Goal: Task Accomplishment & Management: Complete application form

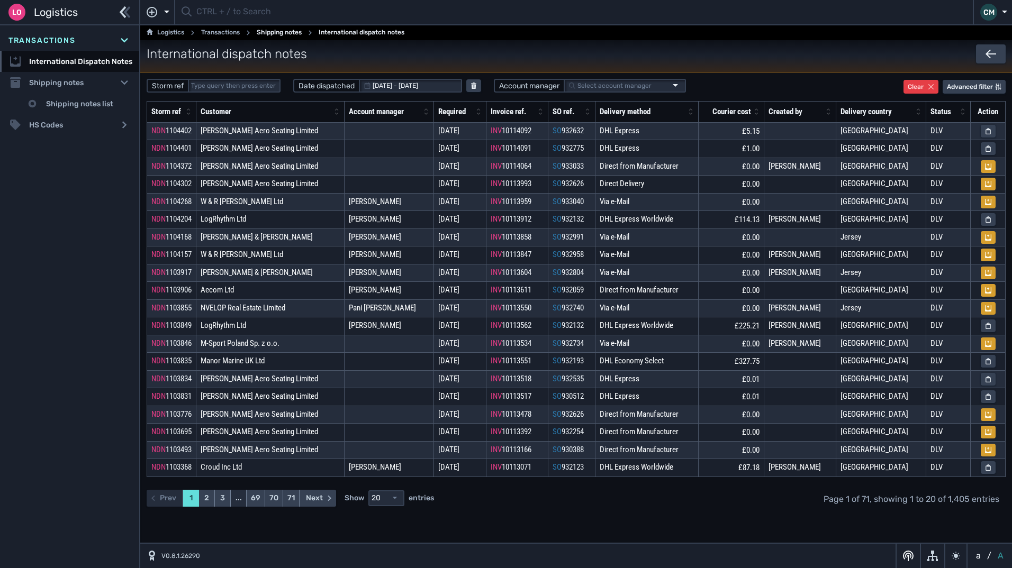
select select "20"
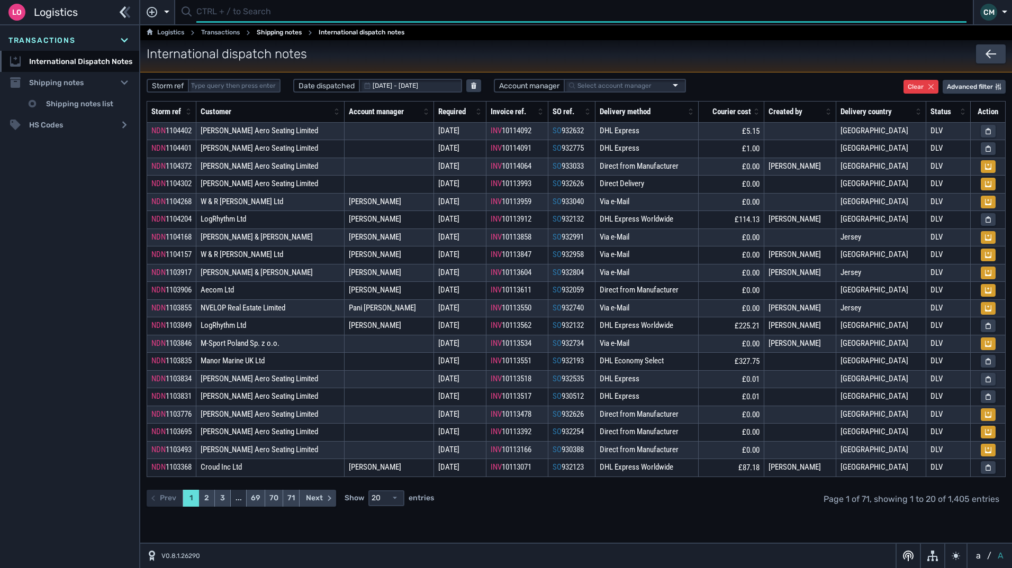
click at [237, 10] on input "text" at bounding box center [581, 12] width 770 height 21
type input "1104500"
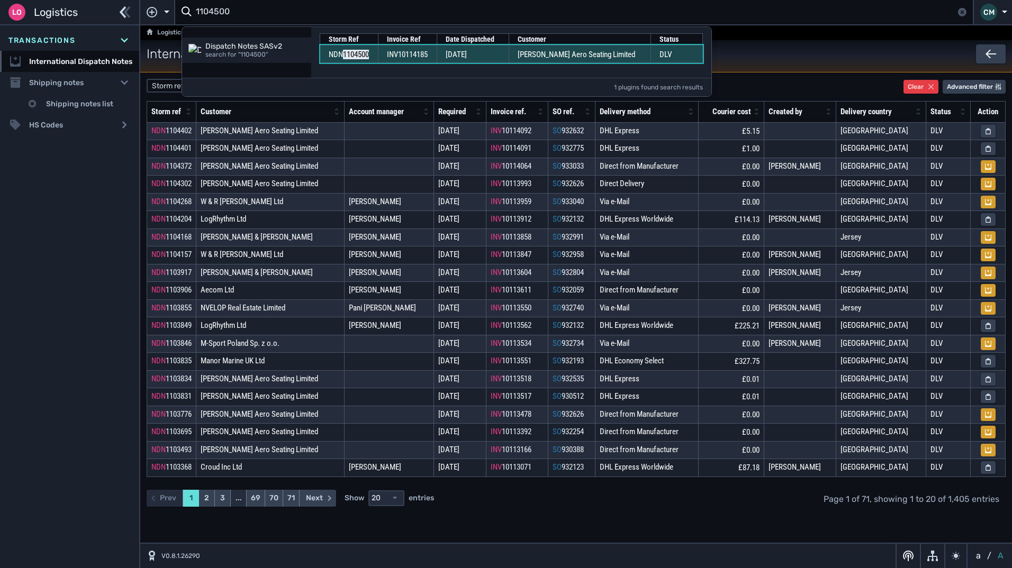
click at [392, 56] on span "INV10114185" at bounding box center [407, 55] width 41 height 10
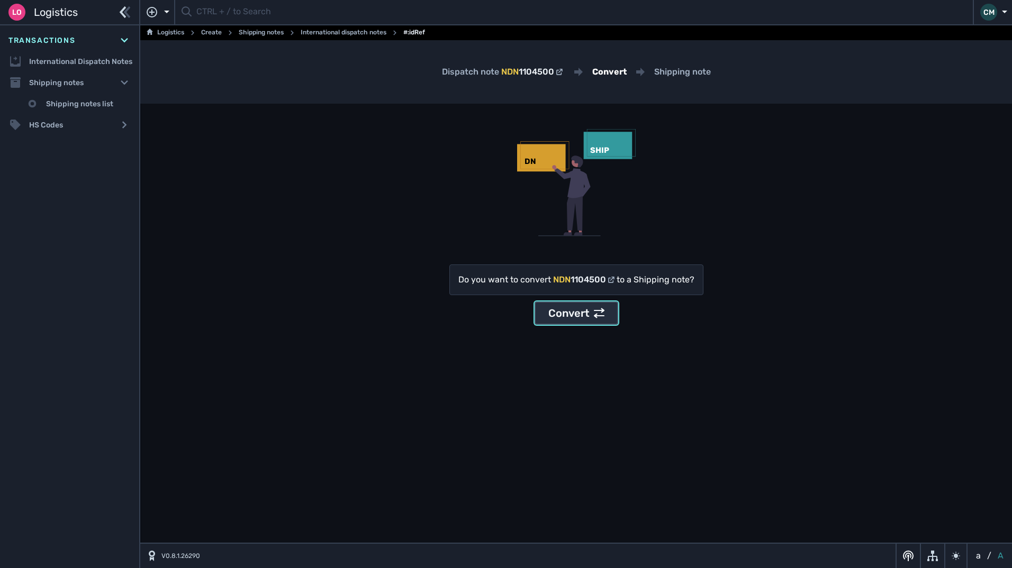
click at [585, 304] on button "Convert" at bounding box center [577, 313] width 84 height 23
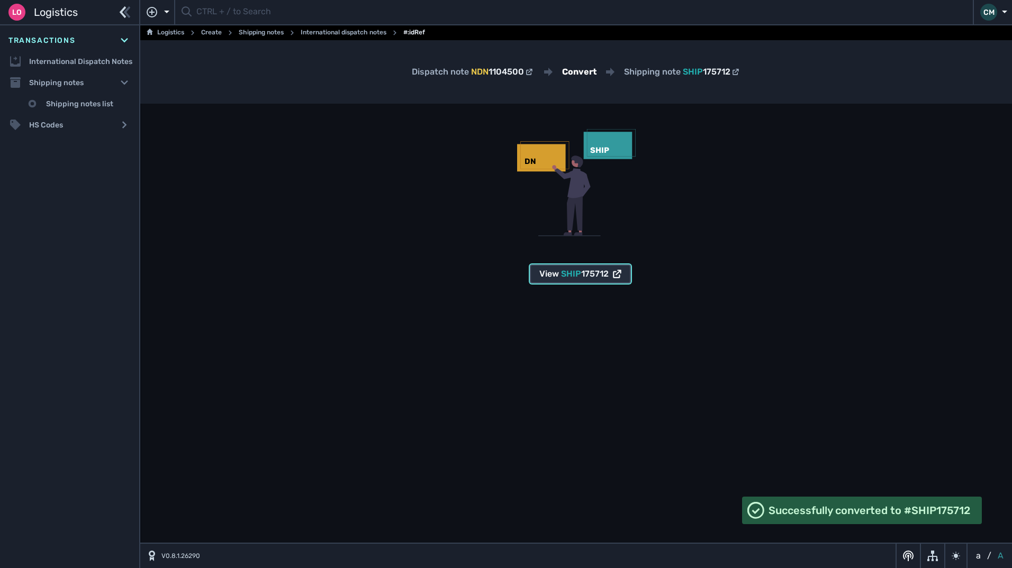
click at [581, 270] on span "175712" at bounding box center [595, 274] width 28 height 10
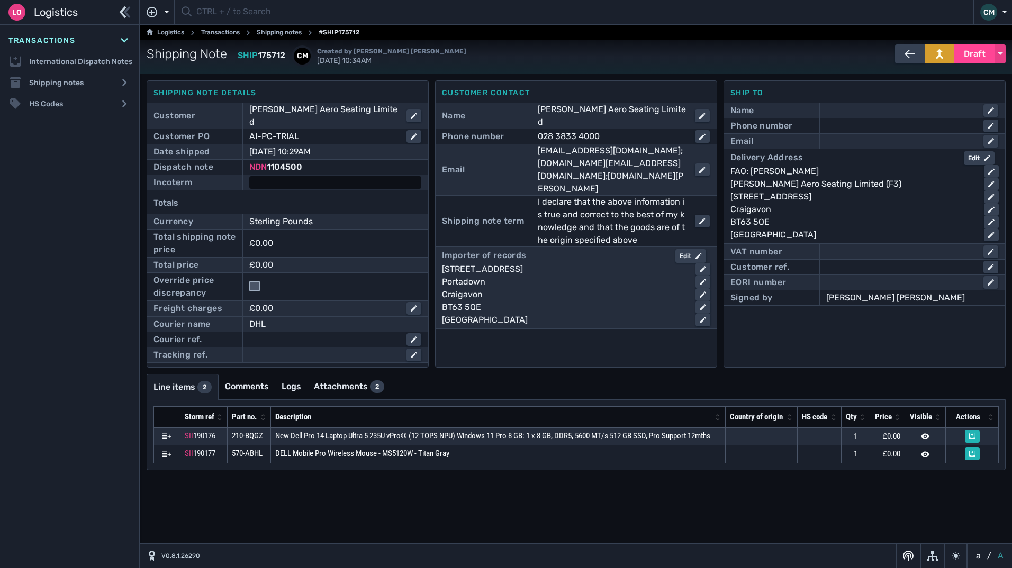
click at [305, 176] on div at bounding box center [335, 182] width 172 height 13
click at [313, 177] on select "- Ex Works - EXW Free Carrier - FCA Carriage Paid To - CPT Carriage Insurance P…" at bounding box center [335, 183] width 170 height 14
select select "[object Object]"
click at [250, 176] on select "- Ex Works - EXW Free Carrier - FCA Carriage Paid To - CPT Carriage Insurance P…" at bounding box center [335, 183] width 170 height 14
click at [691, 251] on div "Edit" at bounding box center [691, 256] width 22 height 10
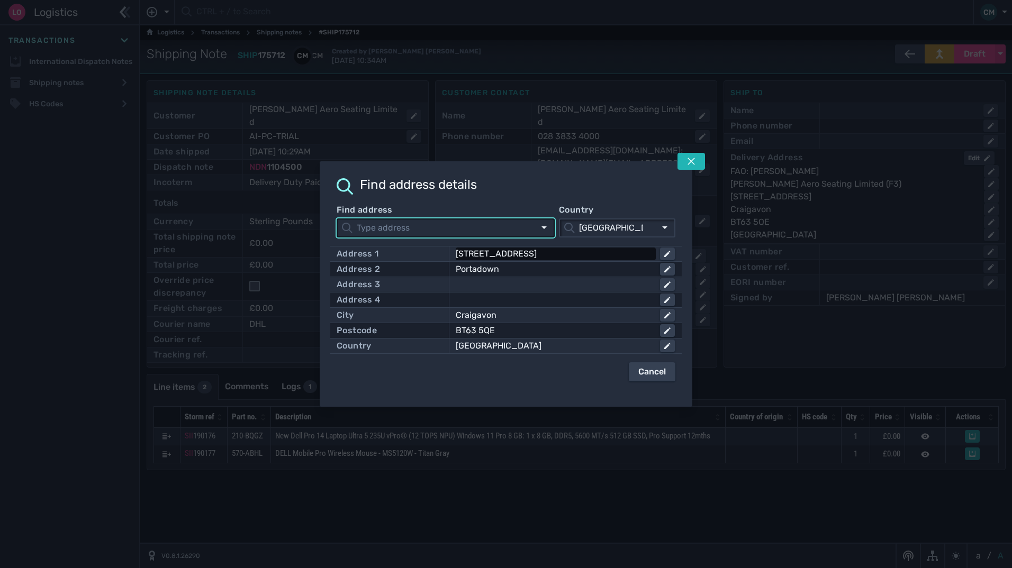
click at [640, 253] on div "51 Seagoe Industrial Estate" at bounding box center [554, 254] width 196 height 13
click at [639, 253] on input "51 Seagoe Industrial Estate" at bounding box center [565, 254] width 217 height 13
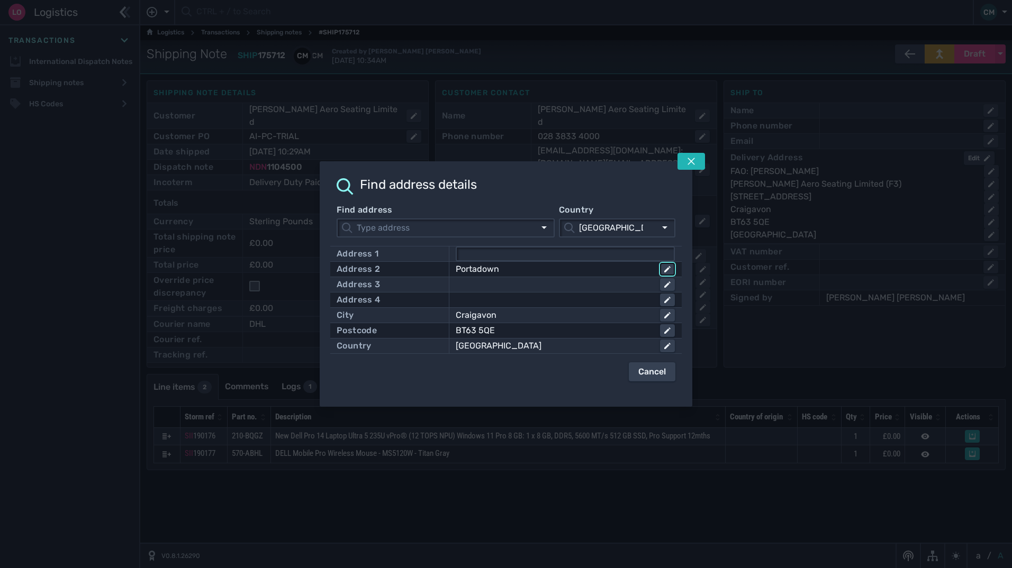
click button at bounding box center [667, 269] width 15 height 13
type input "P"
click button at bounding box center [667, 315] width 15 height 13
type input "C"
click button at bounding box center [667, 330] width 15 height 13
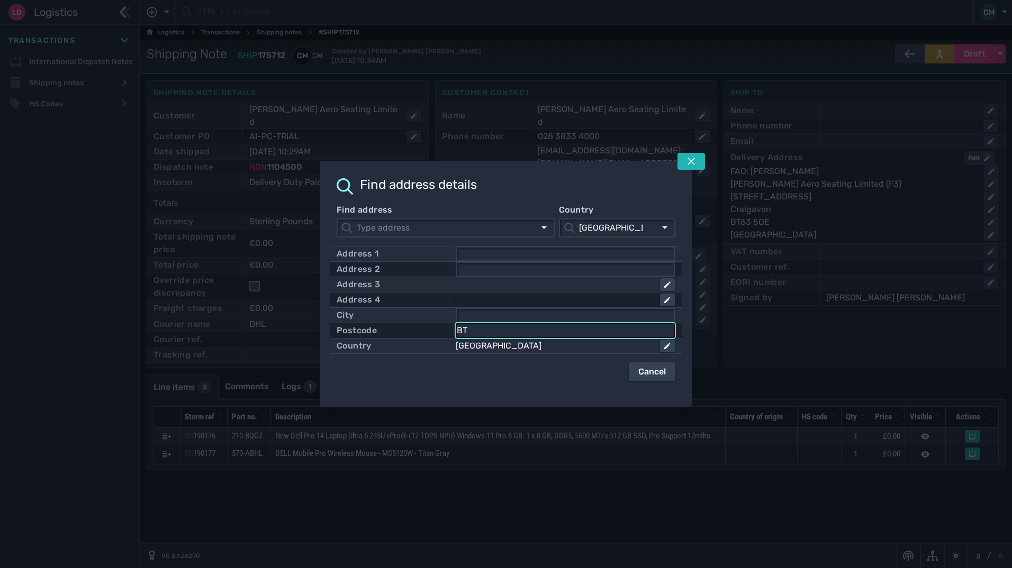
type input "B"
click at [648, 289] on div at bounding box center [556, 284] width 200 height 13
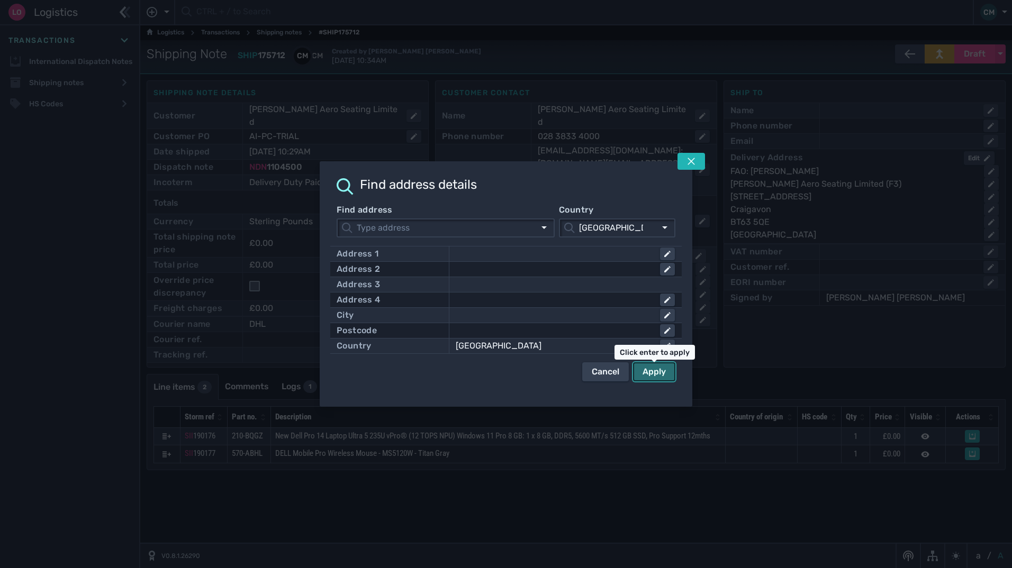
click at [657, 368] on div "Apply" at bounding box center [654, 372] width 23 height 13
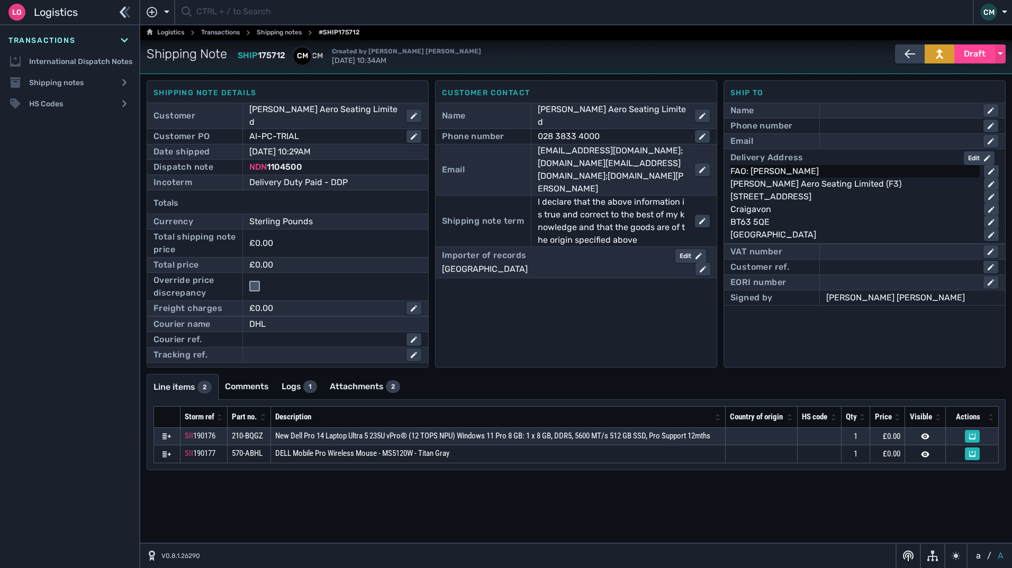
click at [805, 167] on div "FAO: Dermy Hoy" at bounding box center [852, 171] width 245 height 13
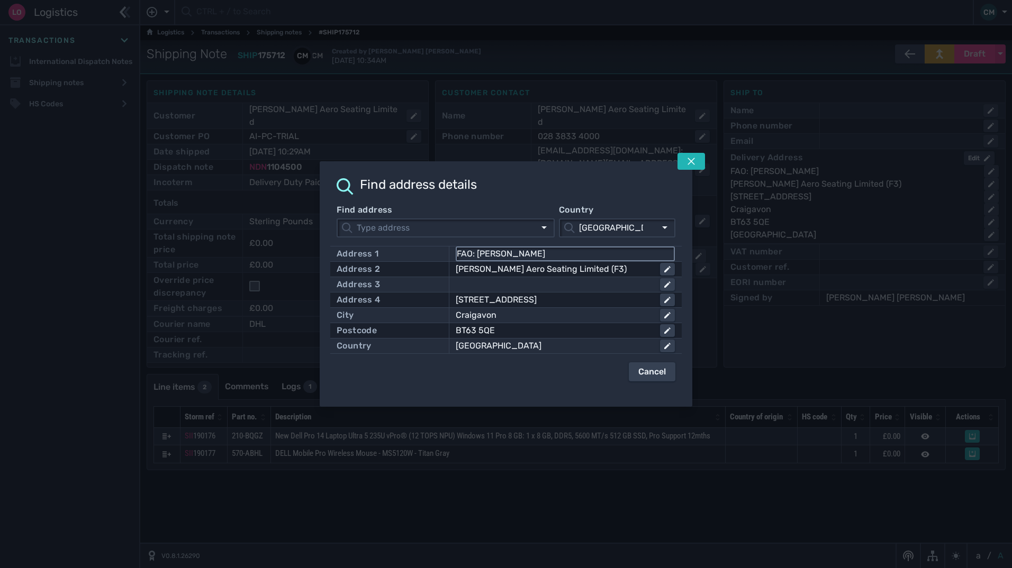
drag, startPoint x: 555, startPoint y: 255, endPoint x: 476, endPoint y: 257, distance: 78.4
click at [476, 257] on input "FAO: Dermy Hoy" at bounding box center [565, 254] width 217 height 13
click at [694, 161] on icon at bounding box center [691, 161] width 8 height 8
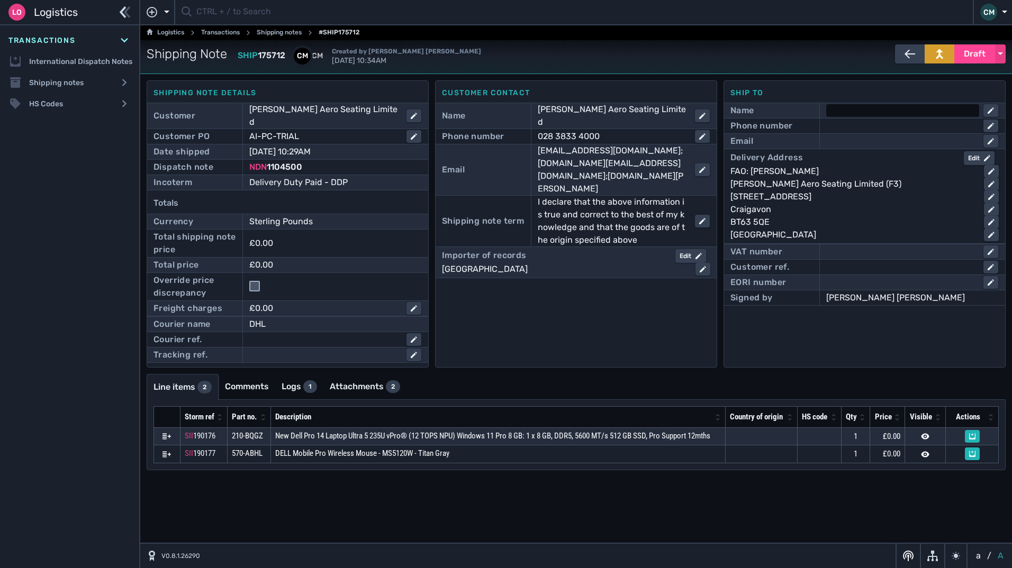
click at [859, 111] on div at bounding box center [902, 110] width 153 height 13
paste input "Dermy Hoy"
drag, startPoint x: 850, startPoint y: 113, endPoint x: 866, endPoint y: 115, distance: 16.1
click at [851, 112] on input "Dermy Hoy" at bounding box center [912, 110] width 170 height 13
type input "Dermot Hoy"
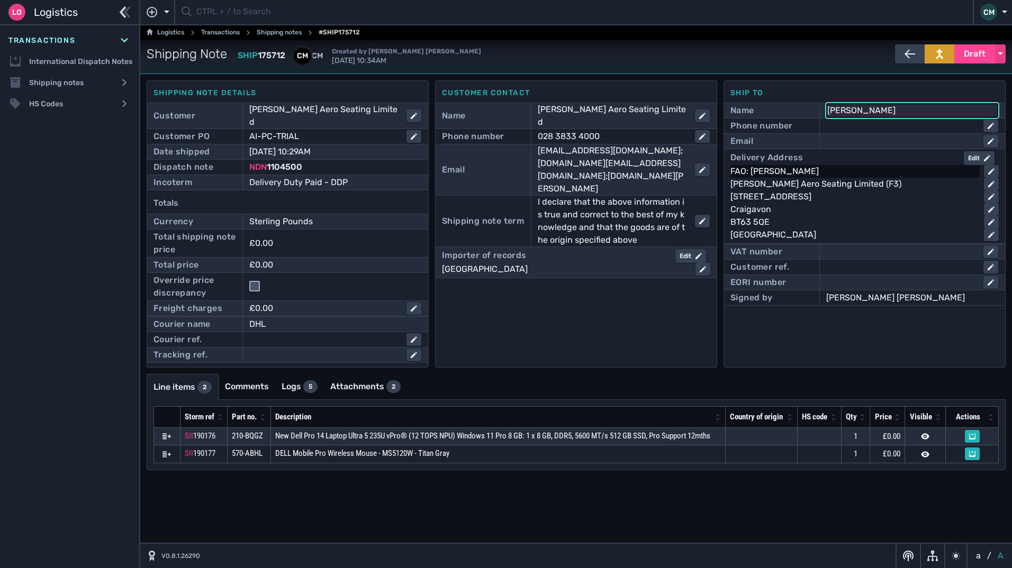
click at [768, 170] on div "FAO: Dermy Hoy" at bounding box center [852, 171] width 245 height 13
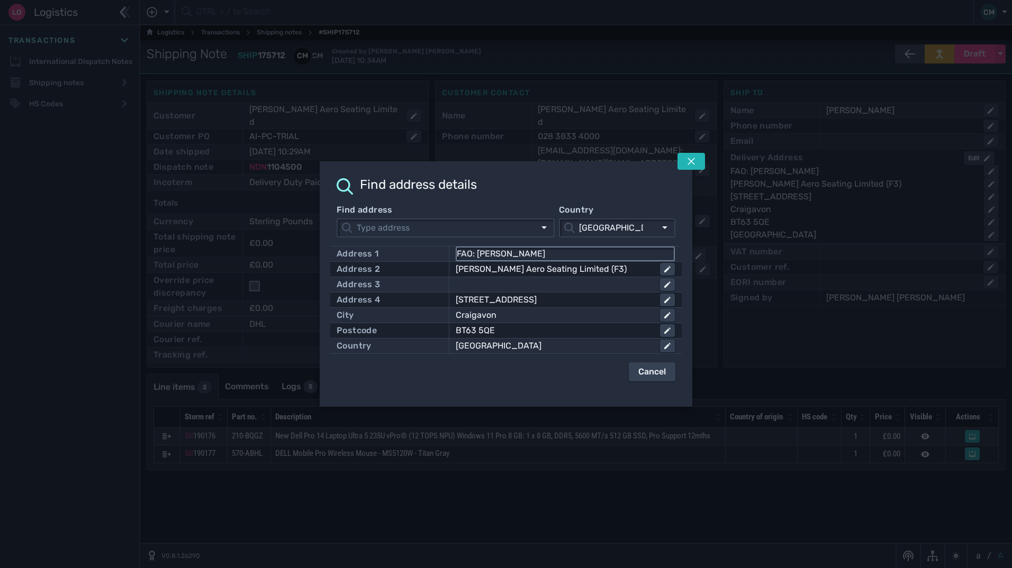
click at [498, 254] on input "FAO: Dermy Hoy" at bounding box center [565, 254] width 217 height 13
type input "FAO: Dermot Hoy"
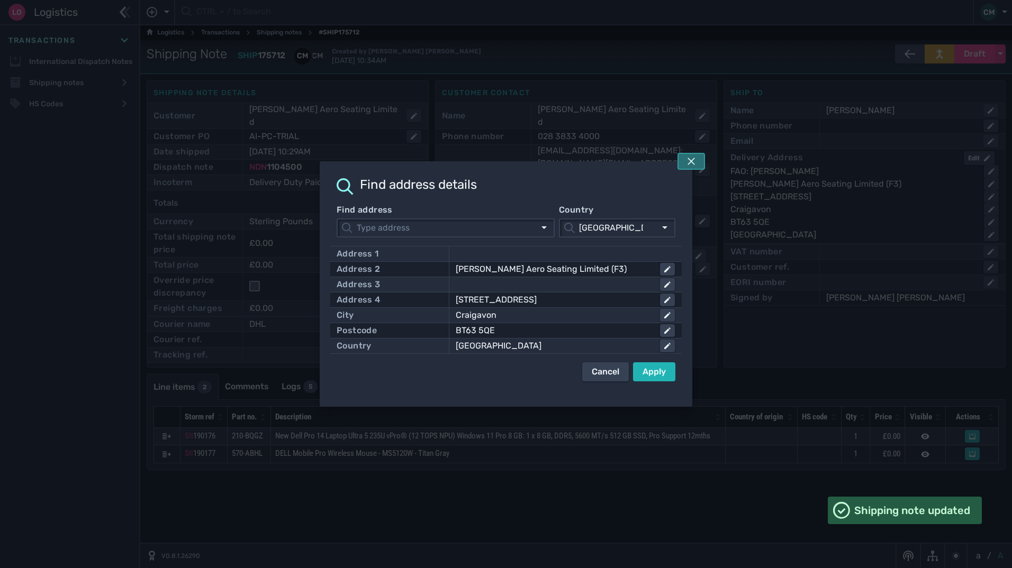
click at [691, 165] on icon at bounding box center [691, 161] width 8 height 8
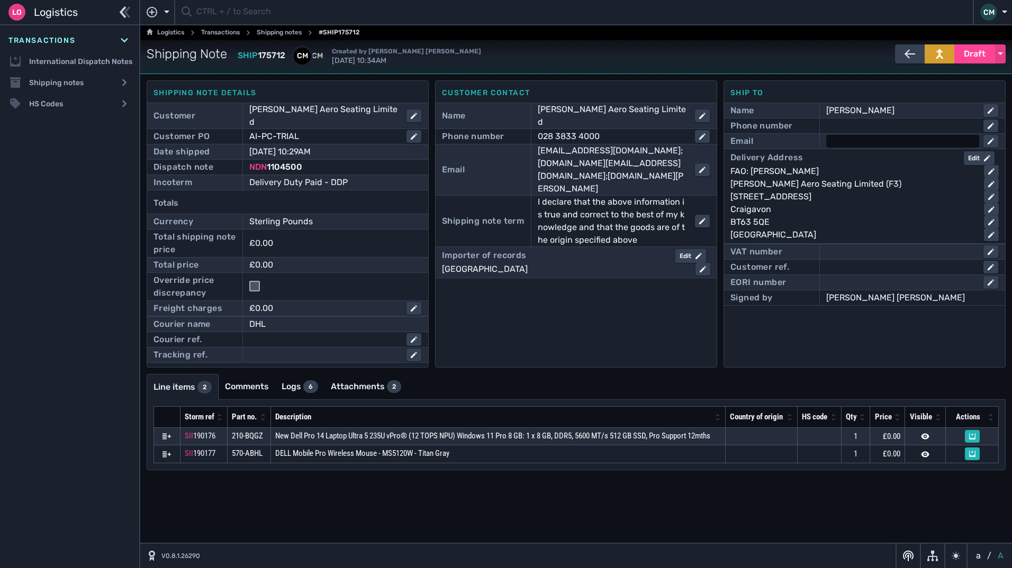
click at [855, 143] on div at bounding box center [902, 141] width 153 height 13
paste input "Dermot.hoy@thompsonaero.com"
type input "Dermot.hoy@thompsonaero.com"
click at [868, 127] on div at bounding box center [902, 126] width 153 height 13
paste input "028 3833 4000"
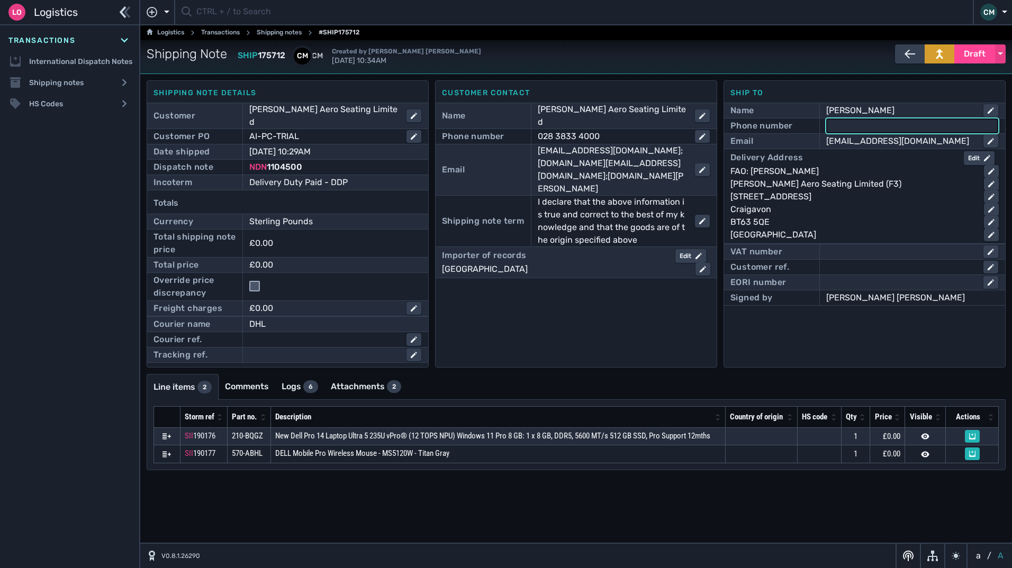
type input "028 3833 4000"
click at [466, 494] on section "Shipping Note SHIP 175712 CM CM Created by Connor Massey 2 September 2025 10:34…" at bounding box center [576, 290] width 872 height 501
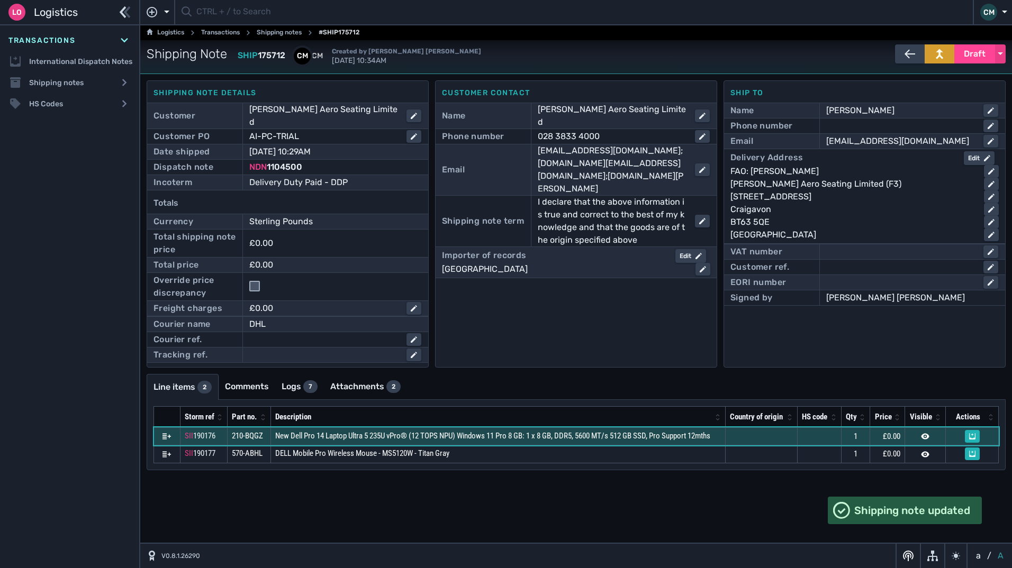
click at [766, 428] on td at bounding box center [761, 437] width 72 height 18
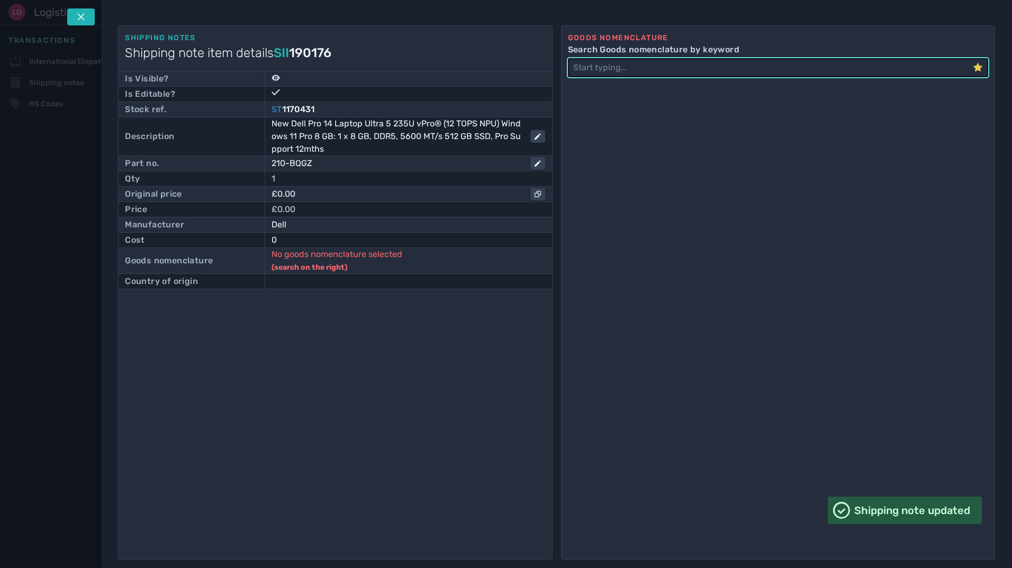
click at [295, 195] on div "£0.00" at bounding box center [401, 194] width 259 height 13
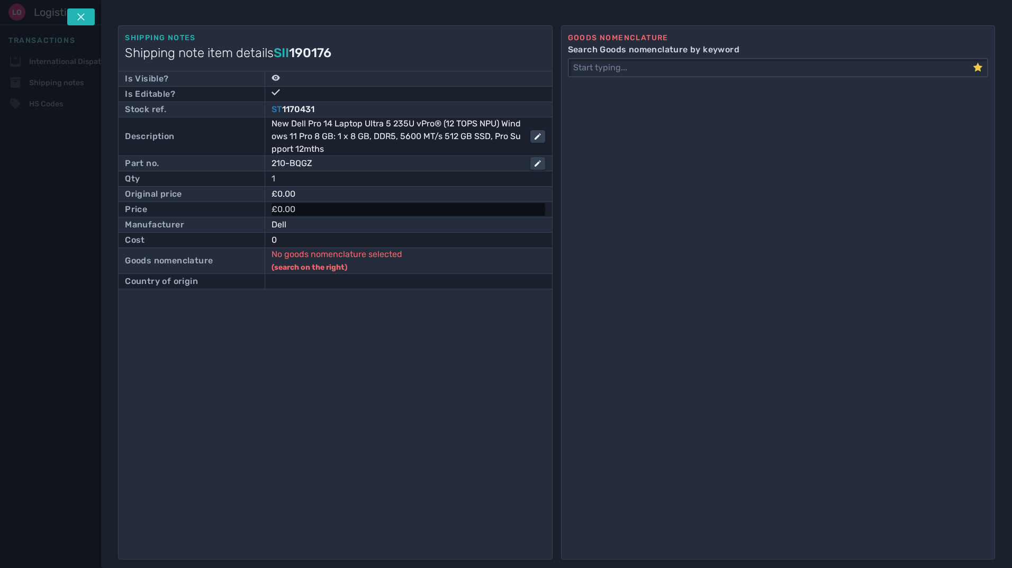
click at [327, 203] on div "£0.00" at bounding box center [409, 209] width 274 height 13
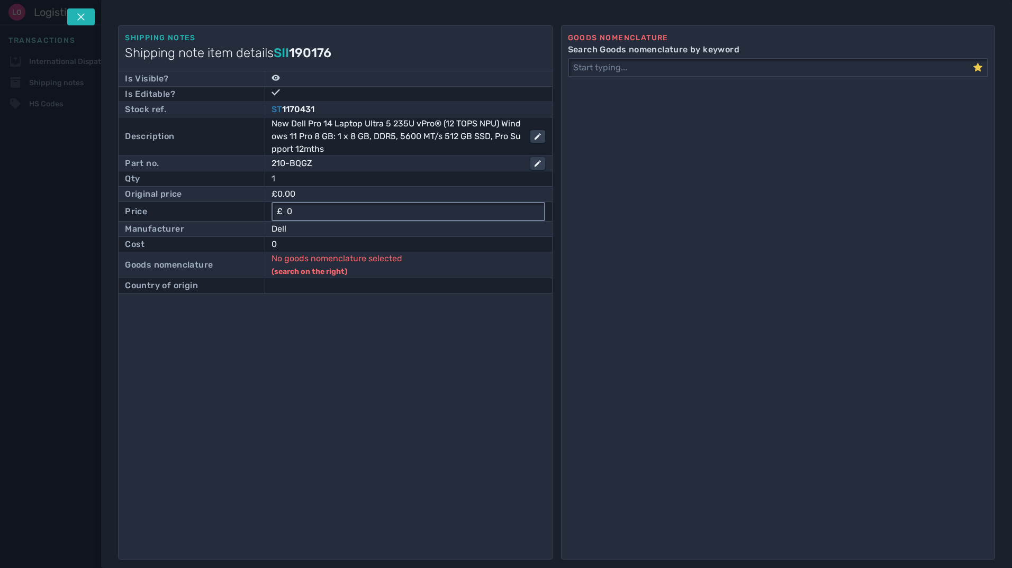
click at [296, 212] on input "0" at bounding box center [413, 211] width 261 height 17
type input "697.55"
click button "submit" at bounding box center [0, 0] width 0 height 0
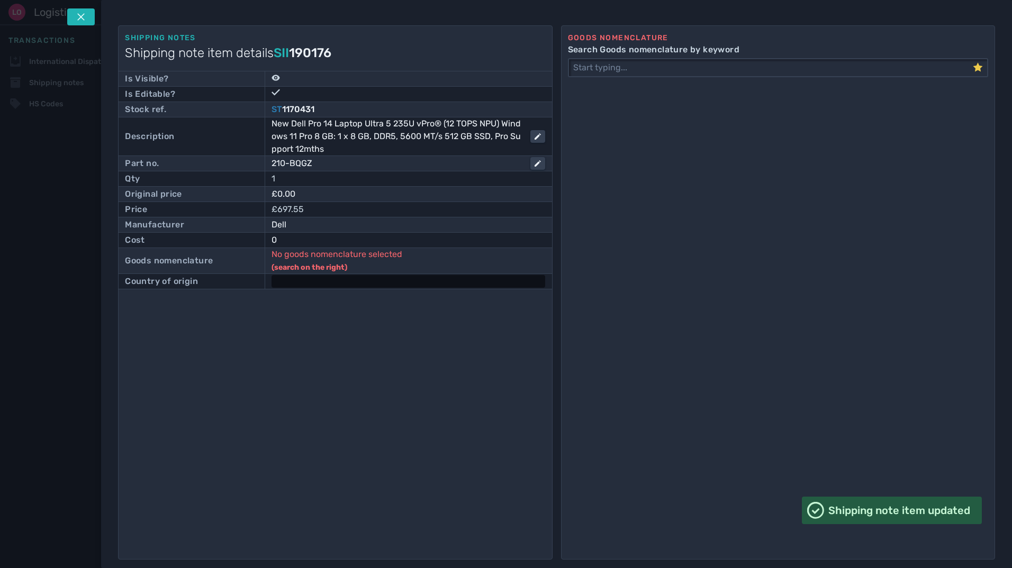
click at [315, 278] on div at bounding box center [409, 281] width 274 height 13
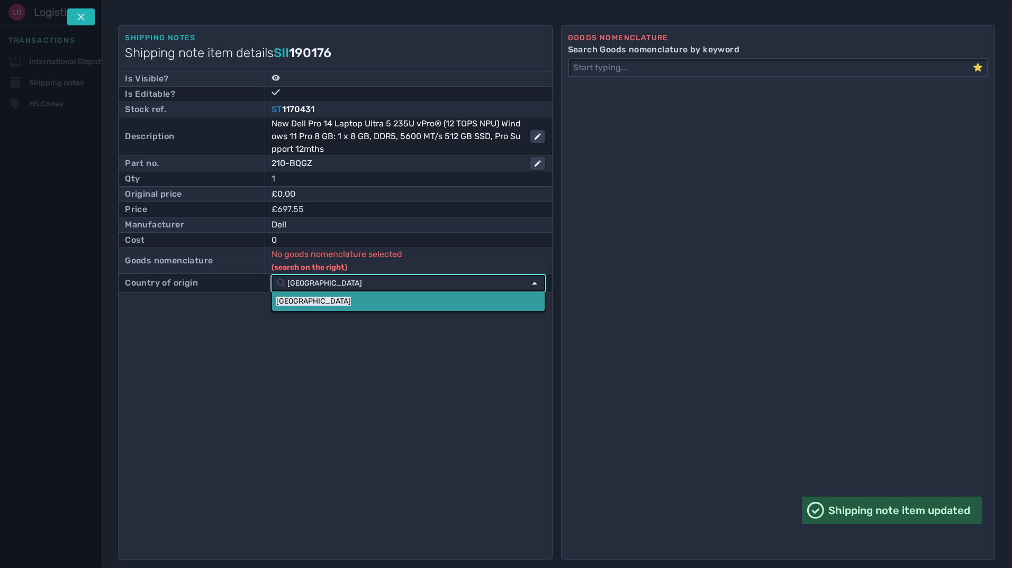
click at [388, 299] on link "China" at bounding box center [408, 302] width 273 height 20
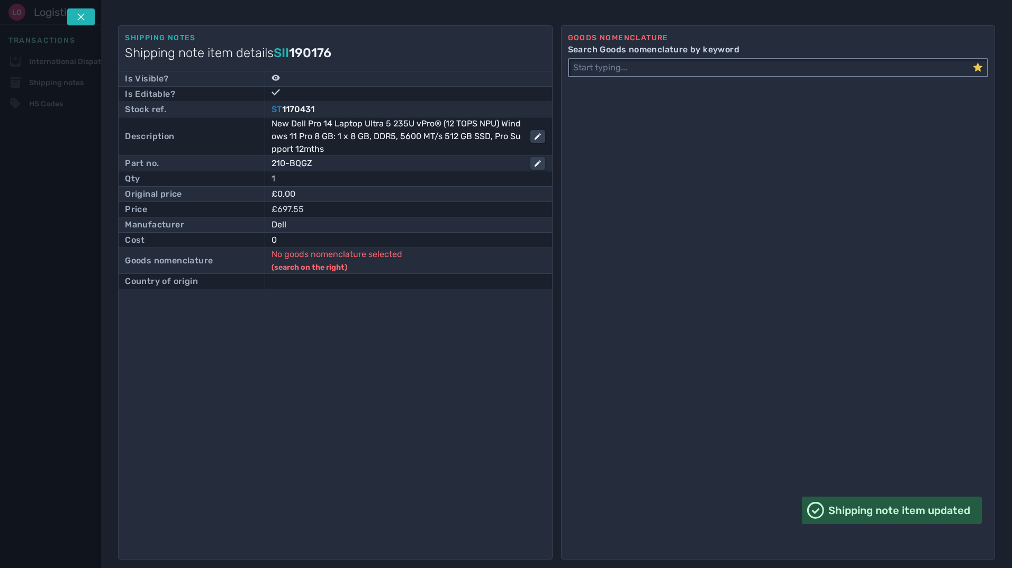
click at [720, 66] on input "Search Goods nomenclature by keyword" at bounding box center [771, 67] width 404 height 17
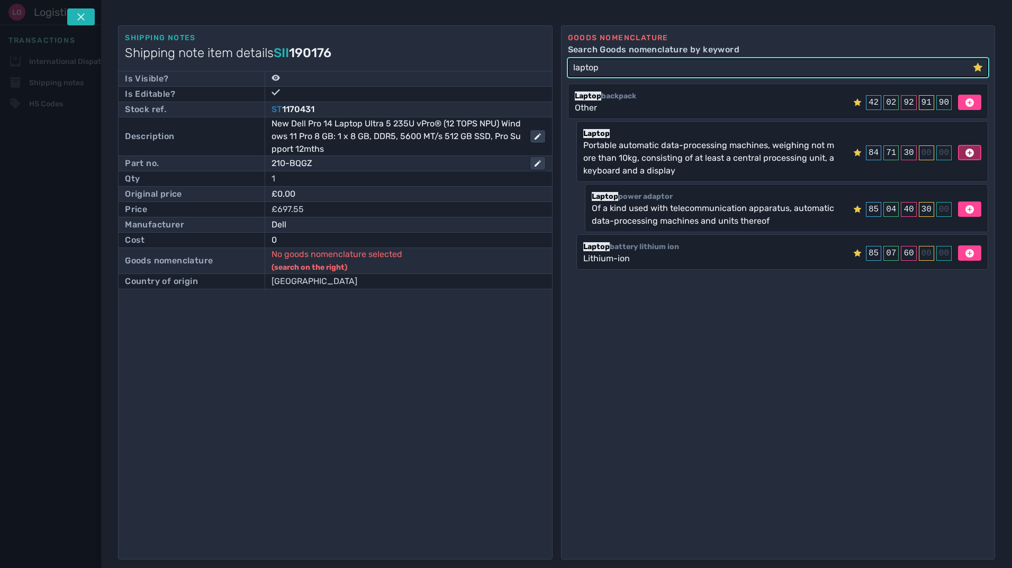
type input "laptop"
click at [966, 156] on icon at bounding box center [969, 153] width 8 height 8
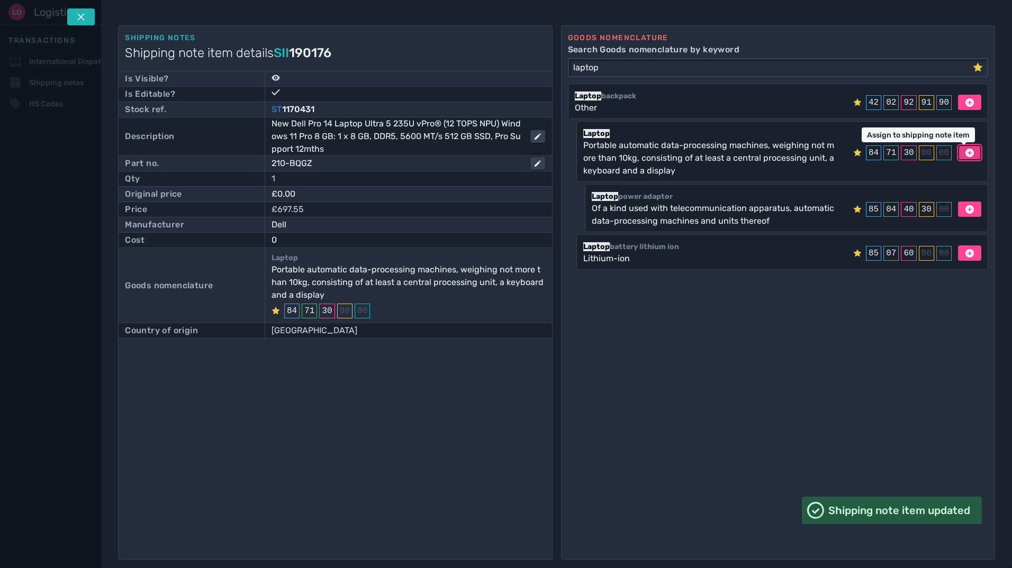
click at [436, 398] on div "Shipping notes Shipping note item details SII 190176 Is Visible? Is Editable? S…" at bounding box center [335, 292] width 434 height 535
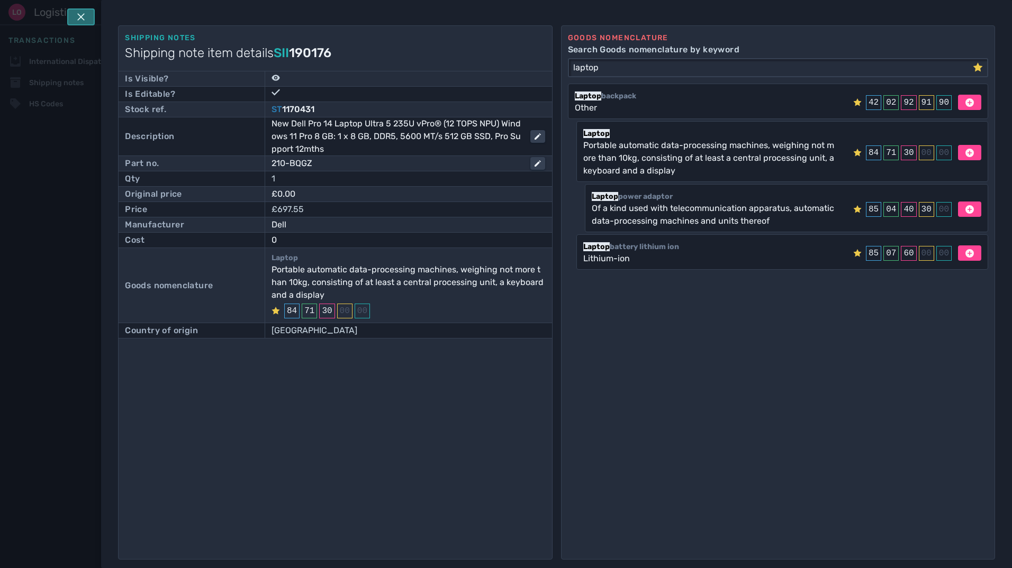
click at [93, 22] on button at bounding box center [81, 16] width 28 height 17
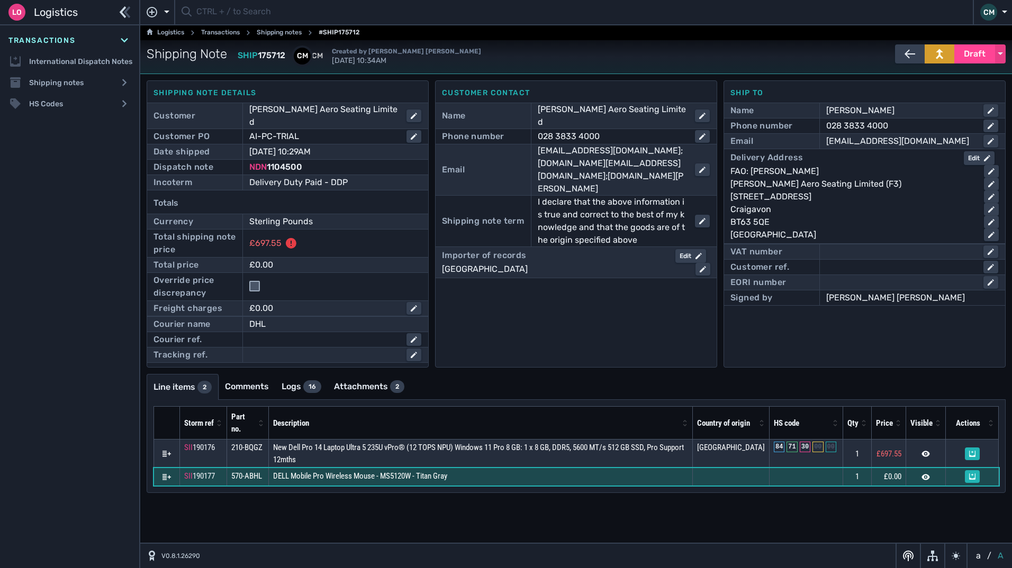
click at [732, 470] on td at bounding box center [730, 477] width 77 height 18
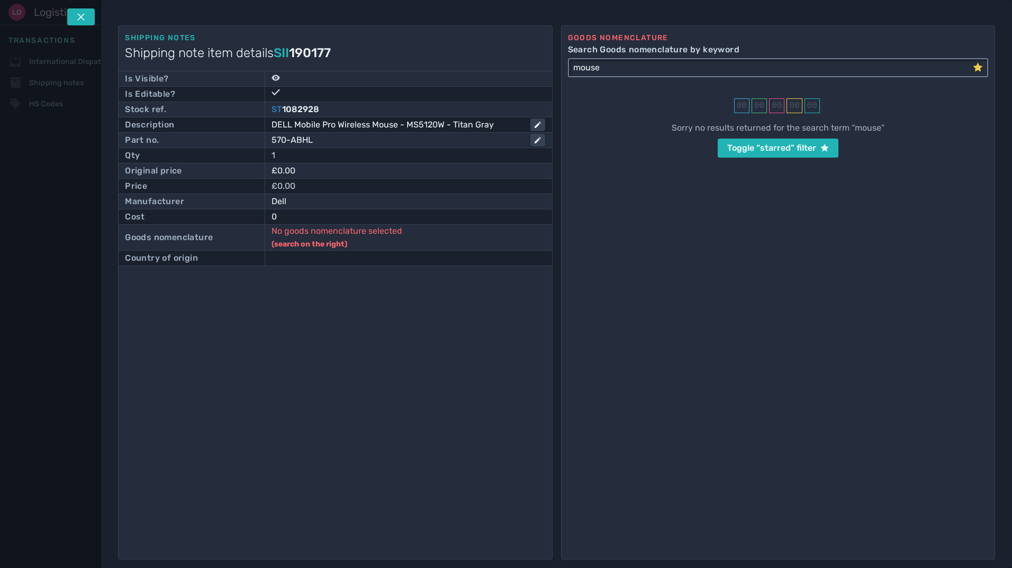
type input "mouse"
click at [978, 69] on icon at bounding box center [978, 66] width 10 height 9
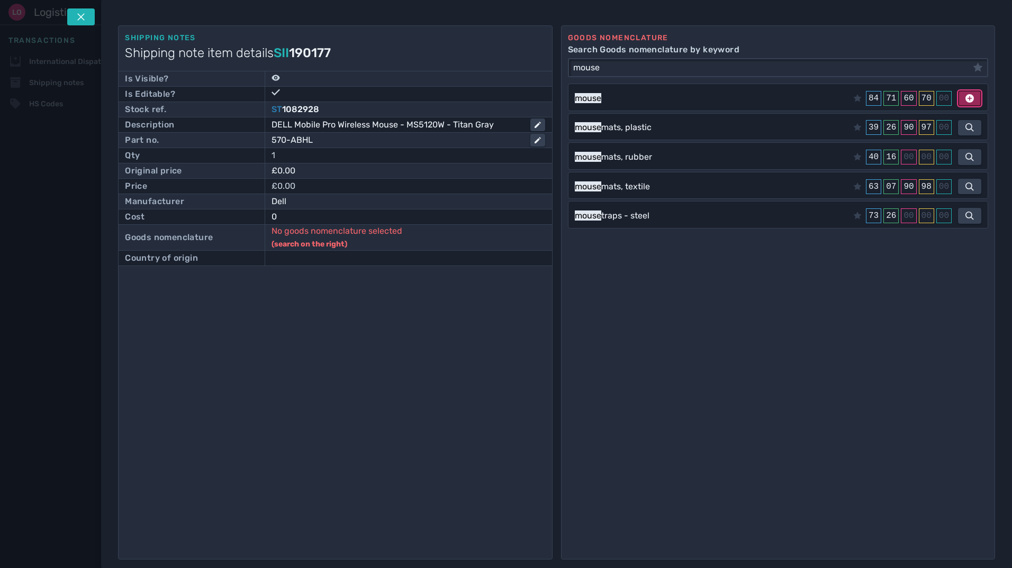
click at [965, 100] on icon at bounding box center [969, 98] width 8 height 8
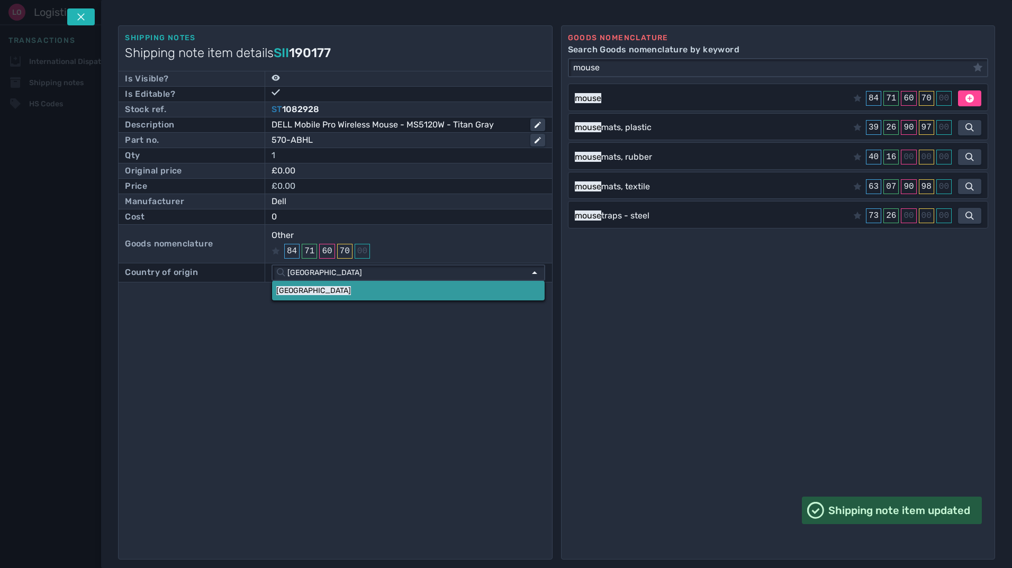
click at [377, 287] on link "China" at bounding box center [408, 291] width 273 height 20
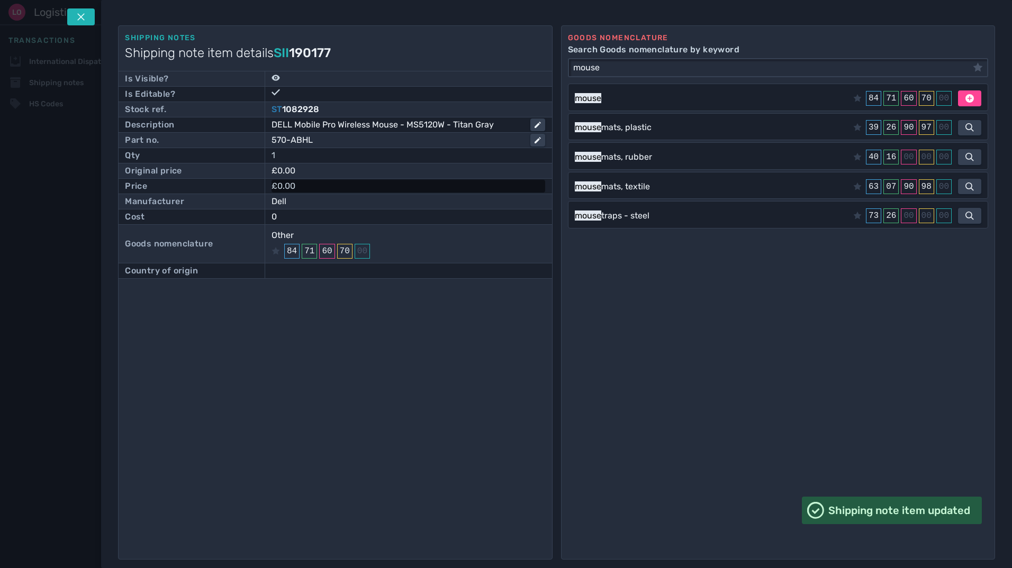
click at [319, 186] on div "£0.00" at bounding box center [409, 186] width 274 height 13
click at [319, 186] on input "0" at bounding box center [413, 188] width 261 height 17
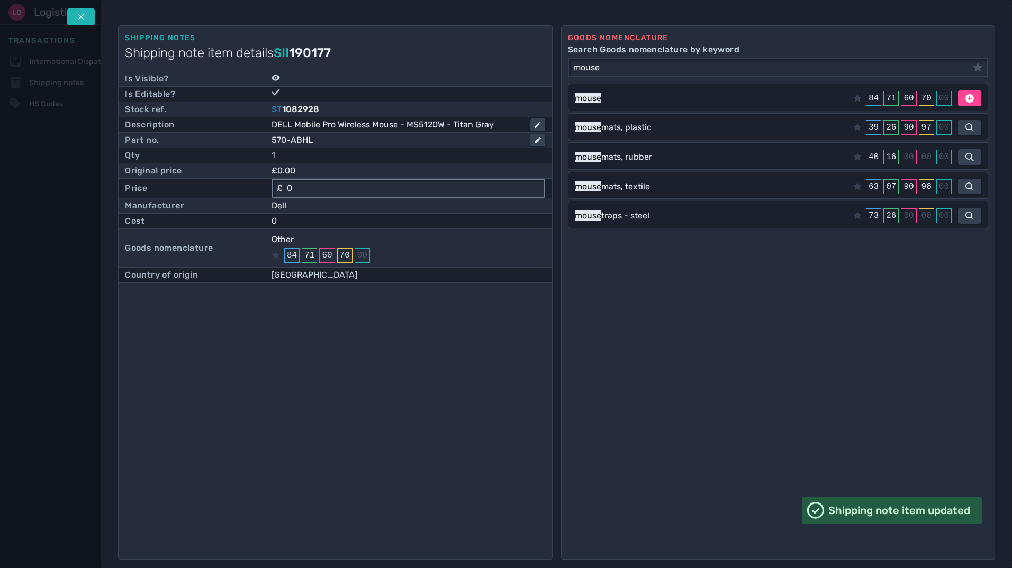
click at [319, 186] on input "0" at bounding box center [413, 188] width 261 height 17
type input "10"
click button "submit" at bounding box center [0, 0] width 0 height 0
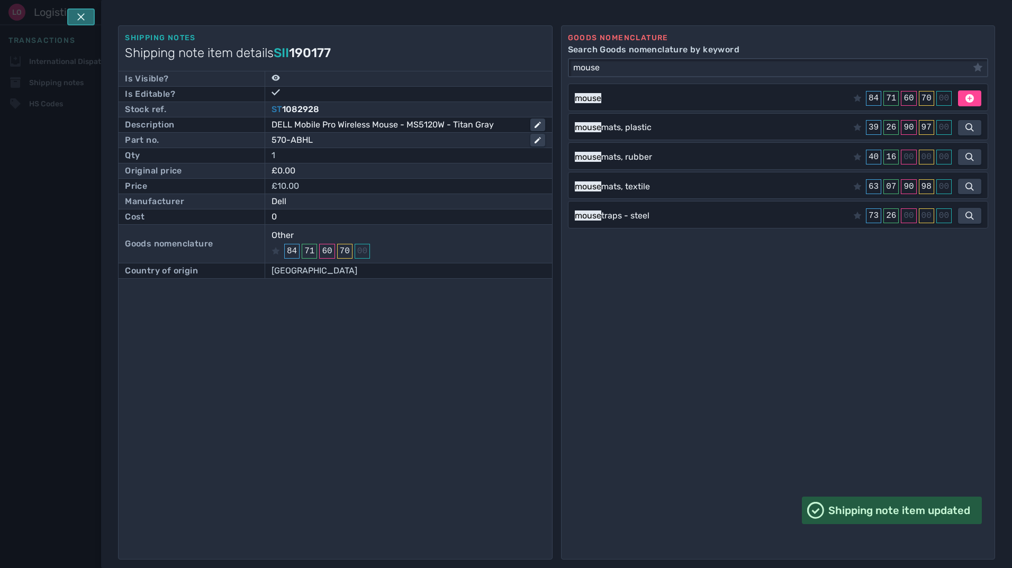
click at [78, 20] on icon at bounding box center [80, 16] width 7 height 7
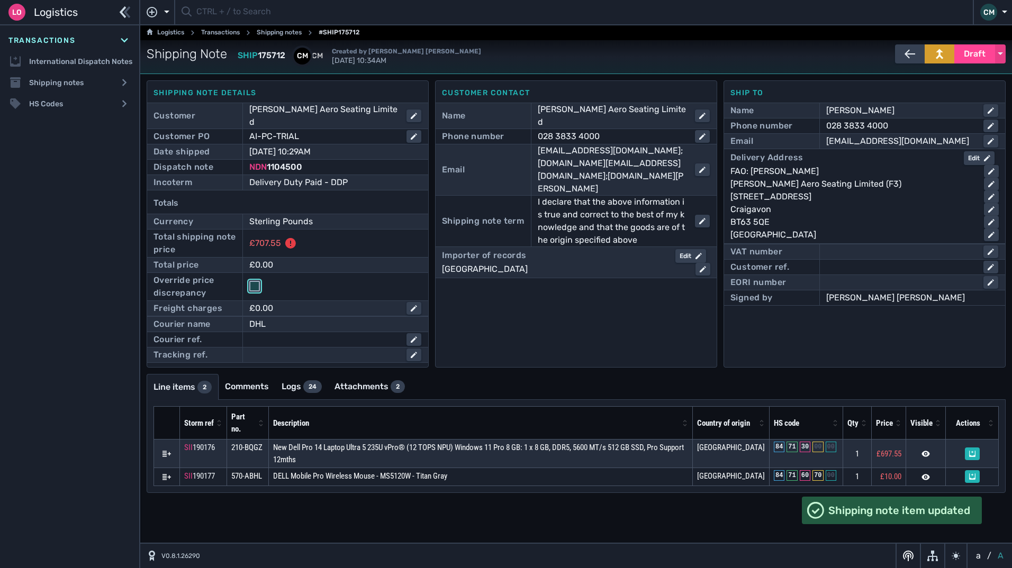
click at [249, 281] on input "checkbox" at bounding box center [254, 286] width 11 height 11
click at [250, 281] on input "checkbox" at bounding box center [254, 286] width 11 height 11
click at [255, 281] on input "checkbox" at bounding box center [254, 286] width 11 height 11
click at [973, 57] on span "Draft" at bounding box center [975, 54] width 22 height 13
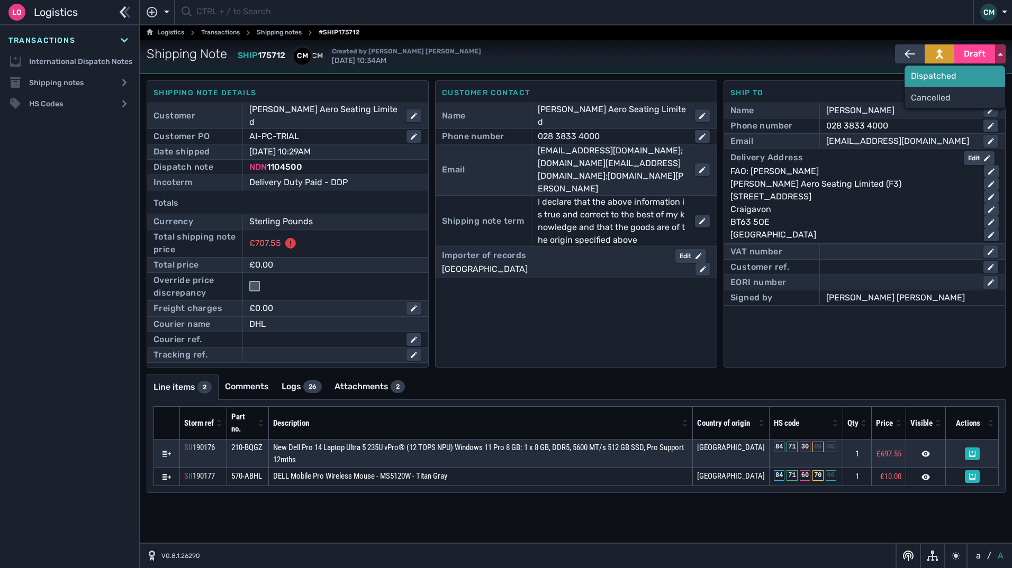
click at [926, 81] on div "Dispatched" at bounding box center [955, 76] width 101 height 21
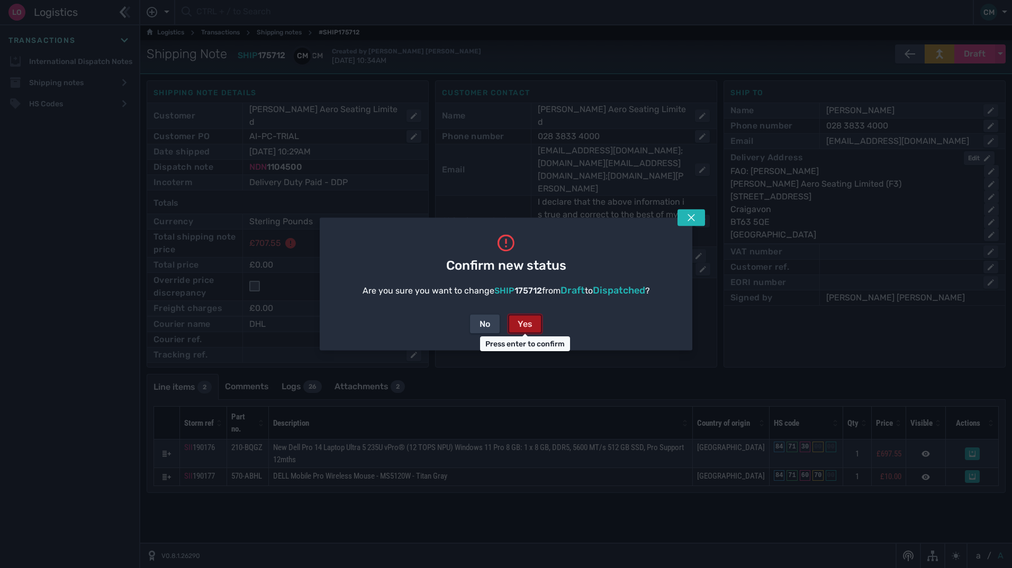
click at [532, 320] on button "Yes" at bounding box center [525, 324] width 34 height 19
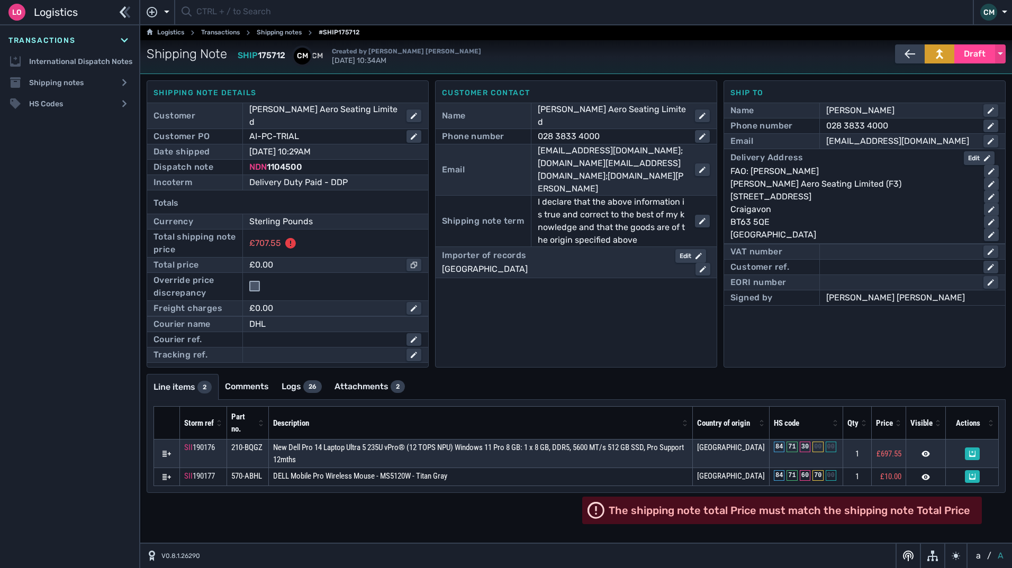
click at [271, 259] on div "£0.00" at bounding box center [327, 265] width 157 height 13
click at [413, 262] on icon "button" at bounding box center [414, 265] width 6 height 6
copy div "£0.00"
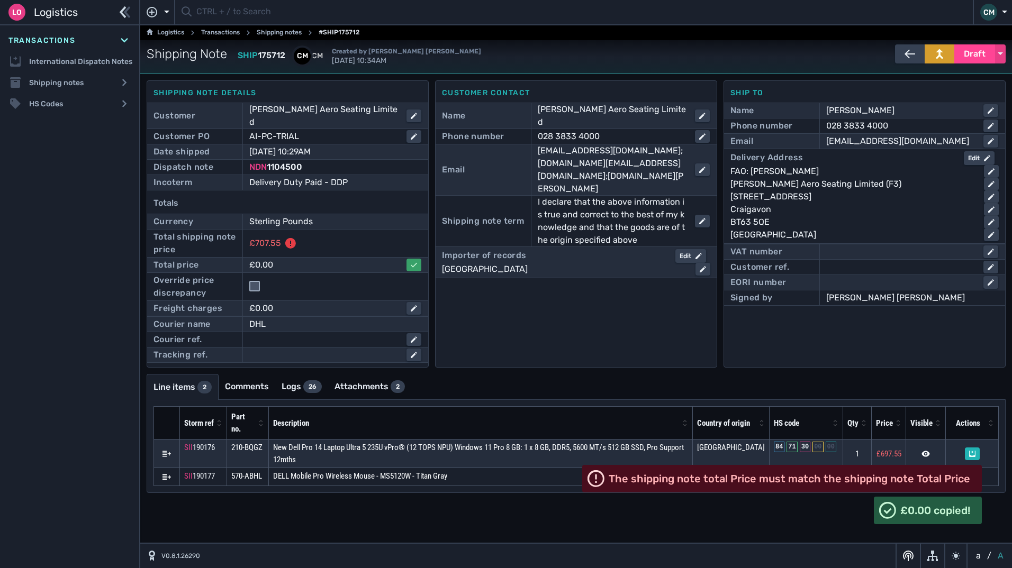
click at [350, 259] on div "£0.00" at bounding box center [327, 265] width 157 height 13
click at [432, 252] on div "Shipping note details Customer Thompson Aero Seating Limited Customer PO AI-PC-…" at bounding box center [576, 223] width 859 height 287
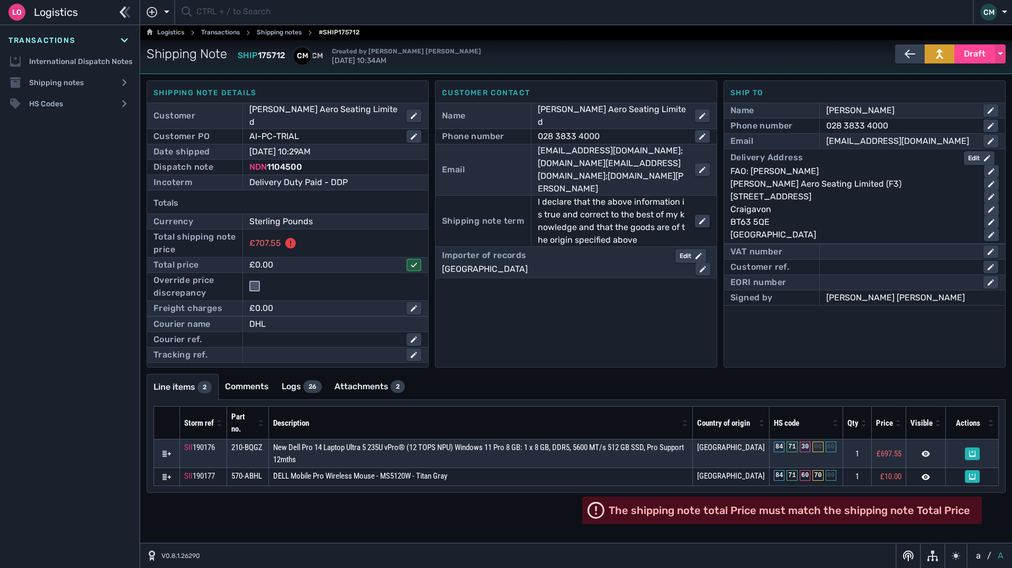
click at [0, 0] on icon "button" at bounding box center [0, 0] width 0 height 0
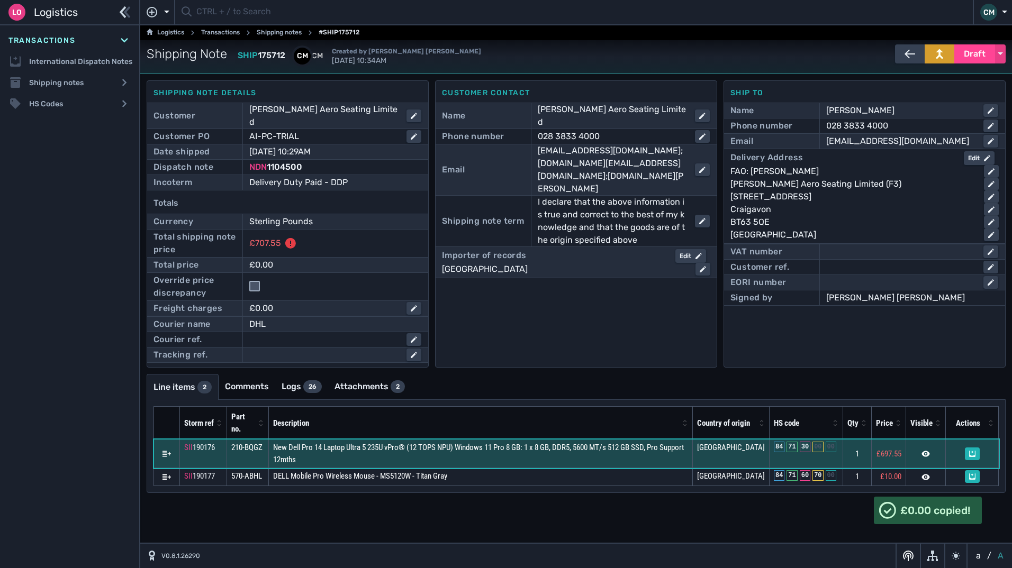
click at [878, 449] on span "£697.55" at bounding box center [889, 454] width 25 height 10
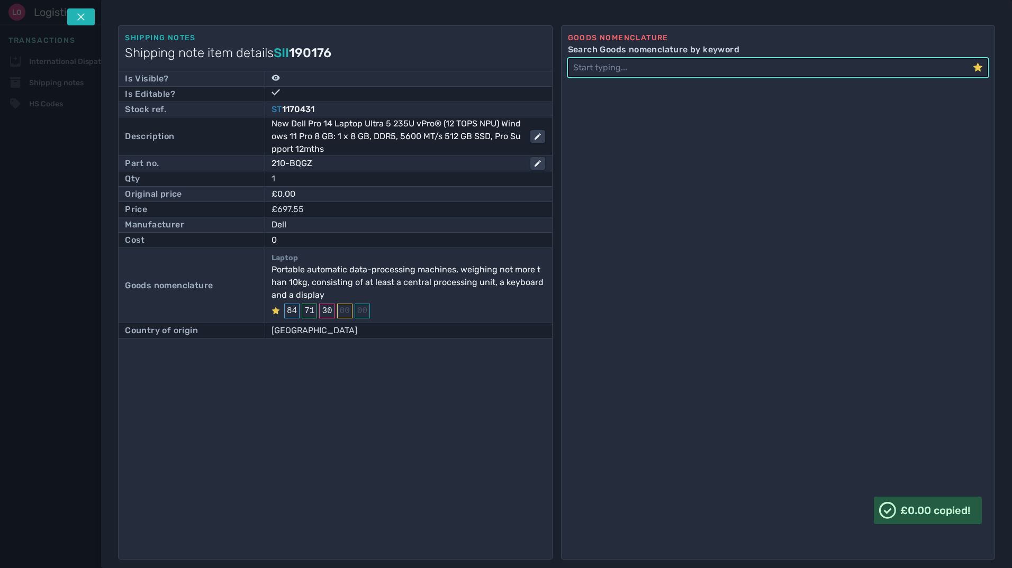
click at [878, 444] on div "Goods nomenclature Search Goods nomenclature by keyword" at bounding box center [778, 292] width 434 height 535
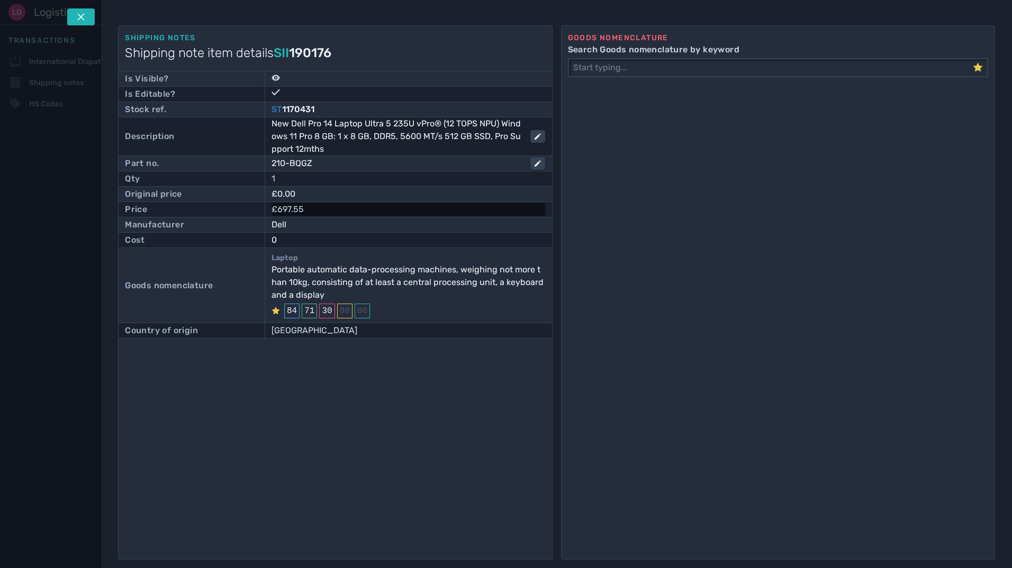
click at [312, 210] on div "£697.55" at bounding box center [409, 209] width 274 height 13
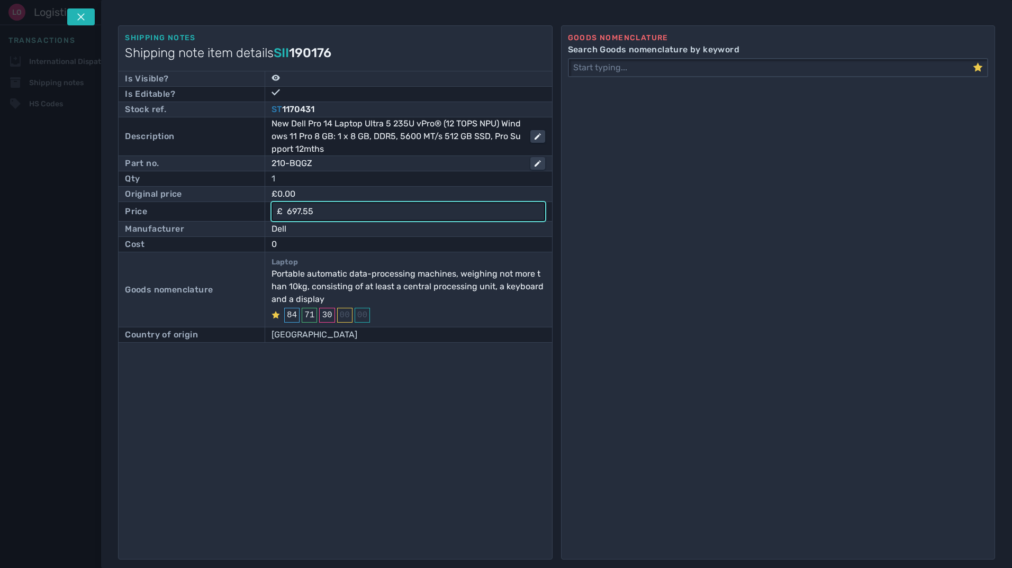
drag, startPoint x: 317, startPoint y: 214, endPoint x: 219, endPoint y: 214, distance: 97.9
click at [219, 214] on div "Price £ 697.55" at bounding box center [335, 211] width 420 height 19
click at [311, 192] on div "£0.00" at bounding box center [401, 194] width 259 height 13
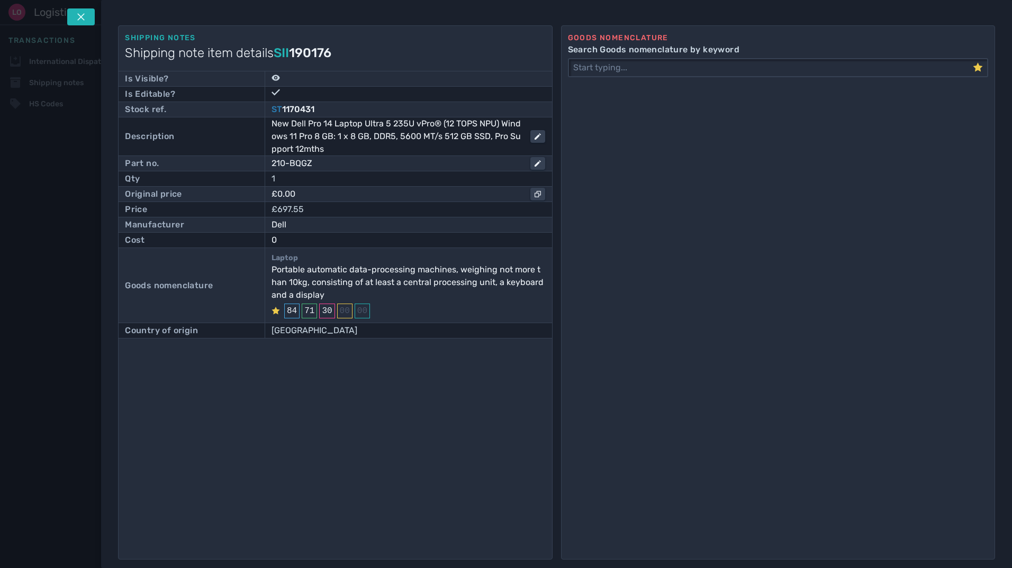
click at [311, 192] on div "£0.00" at bounding box center [401, 194] width 259 height 13
drag, startPoint x: 311, startPoint y: 192, endPoint x: 296, endPoint y: 196, distance: 16.1
click at [296, 196] on div "£0.00" at bounding box center [401, 194] width 259 height 13
click at [294, 195] on div "£0.00" at bounding box center [401, 194] width 259 height 13
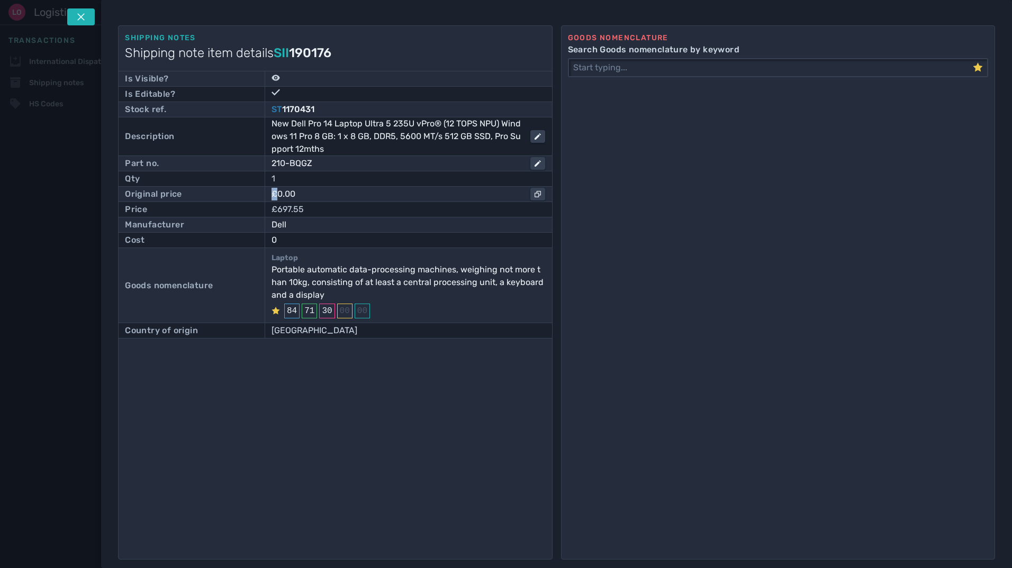
click at [275, 195] on div "£0.00" at bounding box center [401, 194] width 259 height 13
click at [538, 194] on icon "button" at bounding box center [538, 194] width 6 height 6
click at [549, 194] on div "Original price £0.00" at bounding box center [335, 193] width 433 height 15
click at [78, 18] on icon at bounding box center [81, 17] width 8 height 8
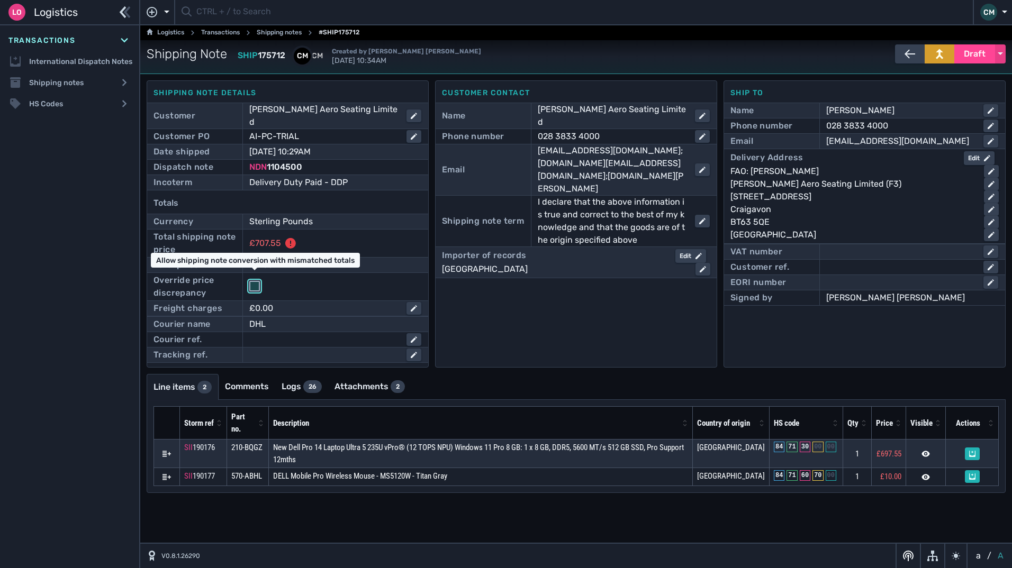
click at [256, 281] on input "checkbox" at bounding box center [254, 286] width 11 height 11
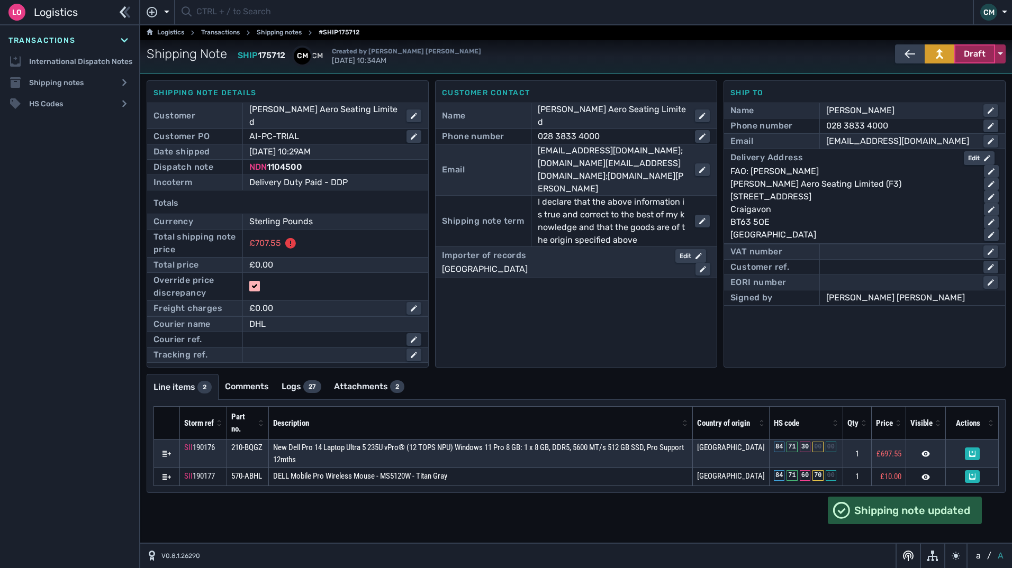
click at [971, 59] on span "Draft" at bounding box center [975, 54] width 22 height 13
click at [946, 73] on div "Dispatched" at bounding box center [955, 76] width 101 height 21
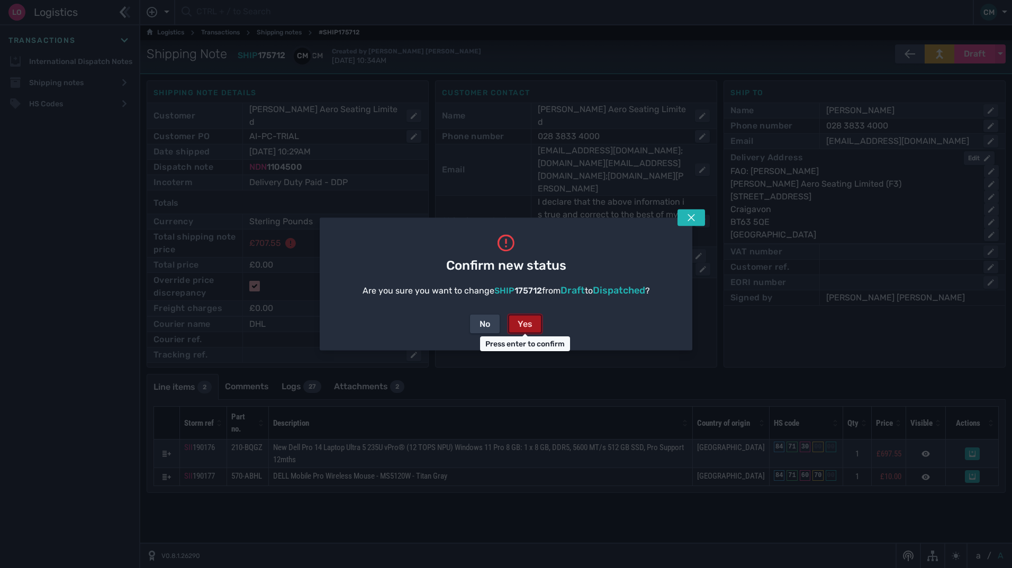
click at [523, 330] on div "Yes" at bounding box center [525, 324] width 15 height 13
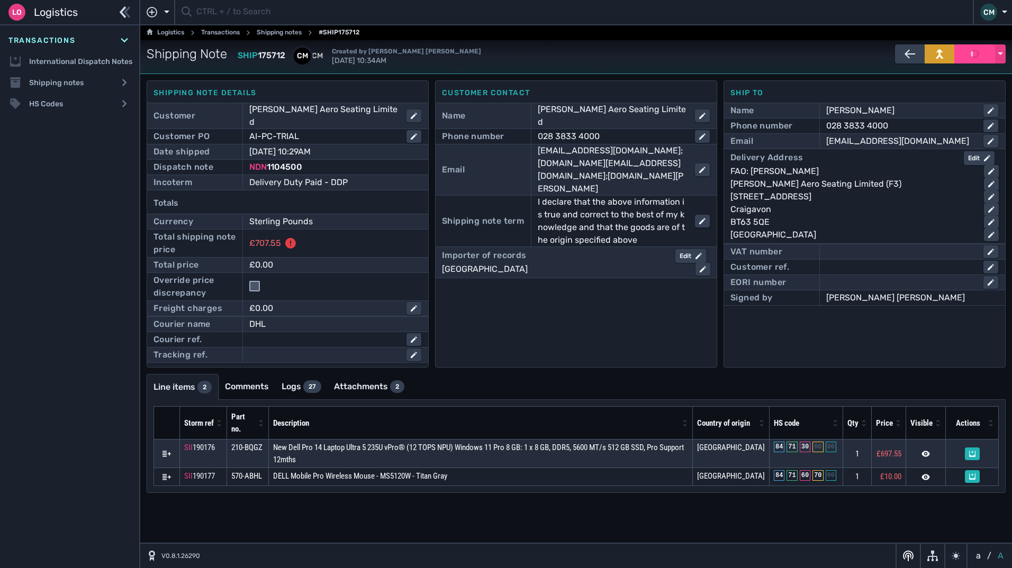
checkbox input "false"
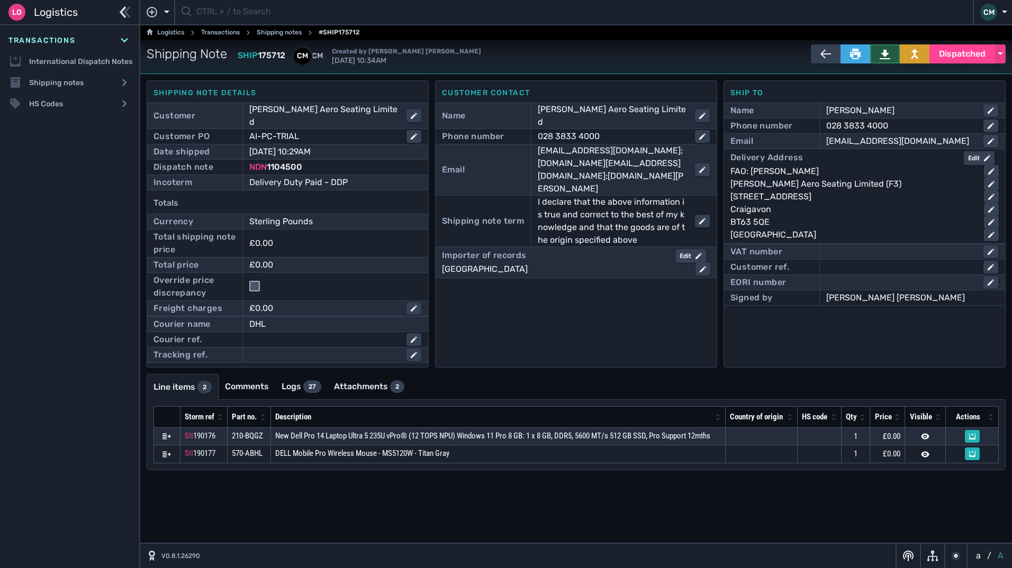
click at [889, 53] on icon at bounding box center [885, 55] width 11 height 10
